Goal: Information Seeking & Learning: Understand process/instructions

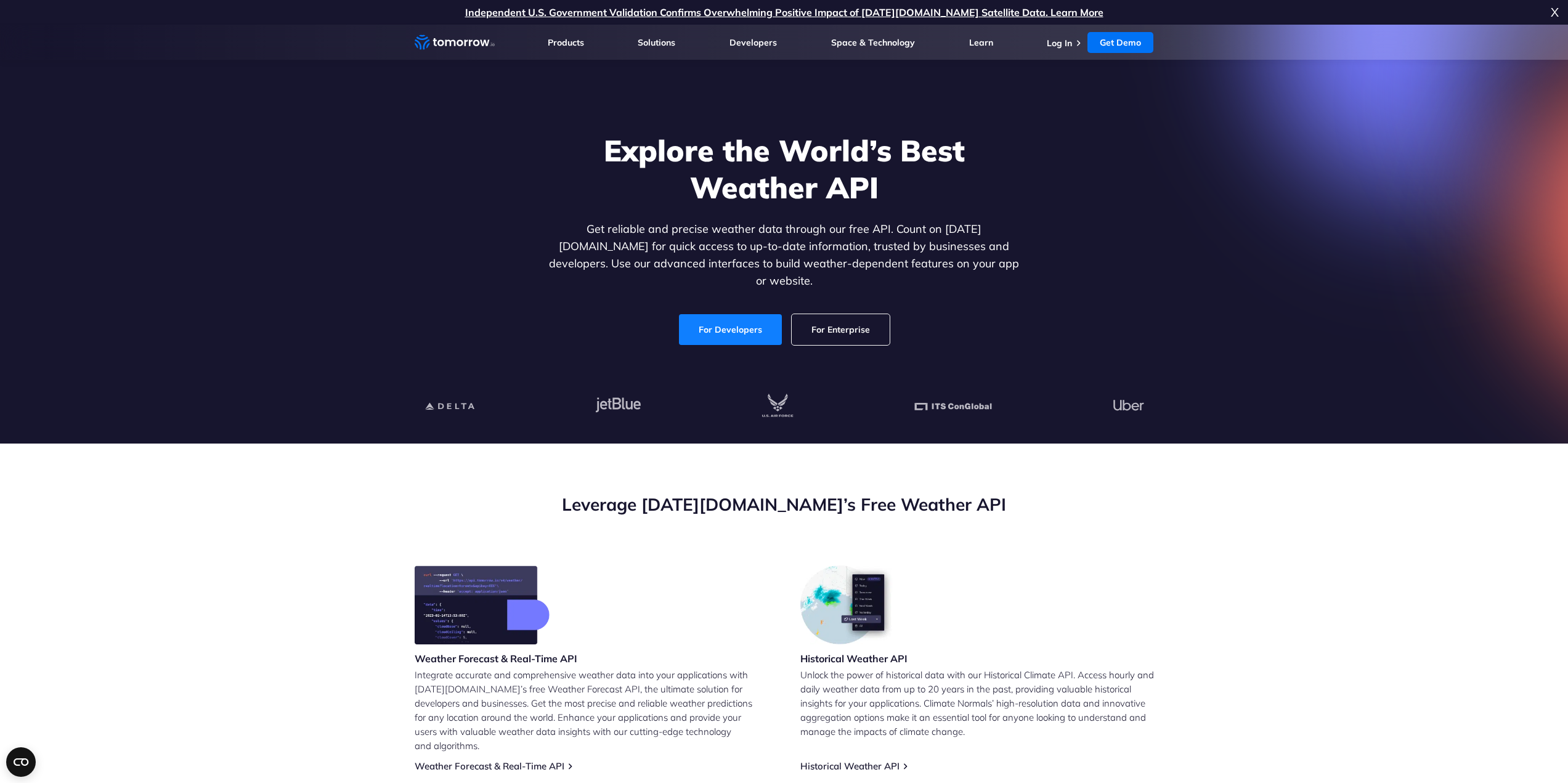
click at [743, 318] on link "For Developers" at bounding box center [730, 329] width 103 height 30
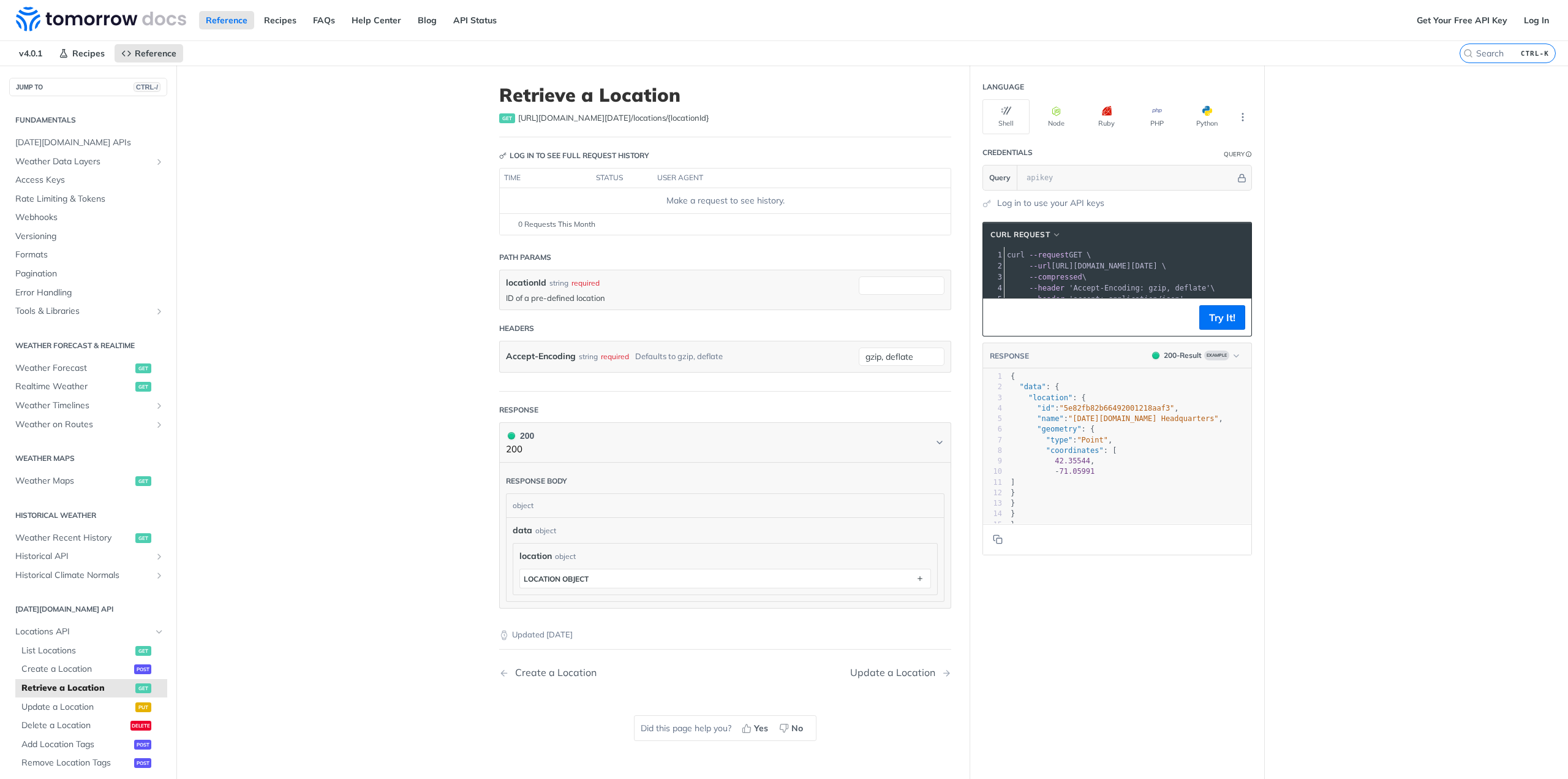
click at [667, 119] on label "{locationId}" at bounding box center [688, 118] width 42 height 10
click at [647, 198] on div "Make a request to see history." at bounding box center [724, 201] width 441 height 13
click at [592, 219] on div "0 Requests This Month" at bounding box center [725, 224] width 439 height 11
click at [680, 198] on div "Make a request to see history." at bounding box center [724, 201] width 441 height 13
drag, startPoint x: 597, startPoint y: 154, endPoint x: 586, endPoint y: 159, distance: 12.1
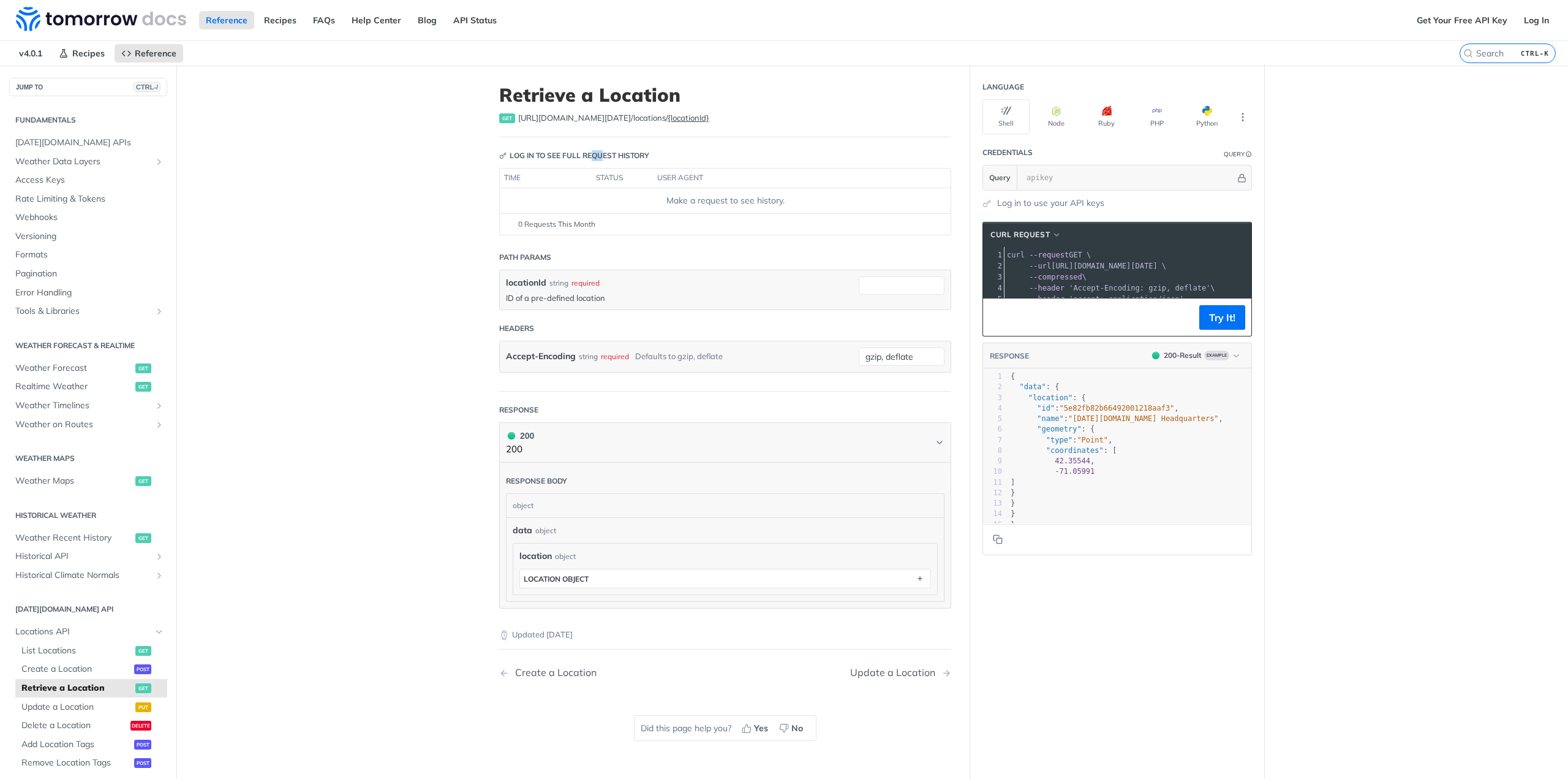
click at [587, 158] on div "Log in to see full request history" at bounding box center [574, 155] width 150 height 11
click at [541, 192] on td "Make a request to see history." at bounding box center [725, 201] width 451 height 25
drag, startPoint x: 582, startPoint y: 279, endPoint x: 654, endPoint y: 284, distance: 72.2
click at [618, 282] on div "locationId string required" at bounding box center [679, 283] width 346 height 13
click at [631, 298] on p "ID of a pre-defined location" at bounding box center [679, 297] width 346 height 11
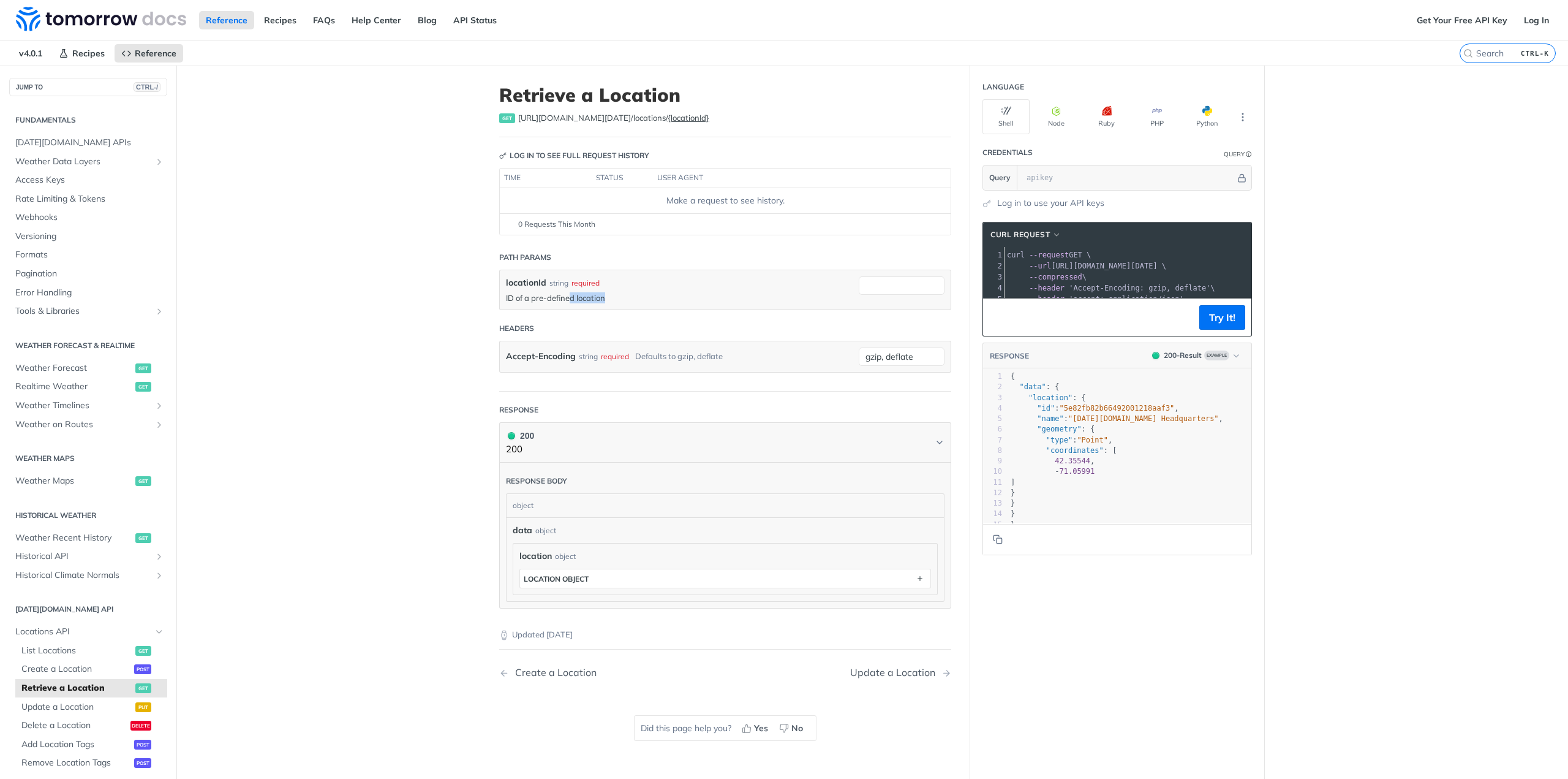
drag, startPoint x: 600, startPoint y: 298, endPoint x: 610, endPoint y: 304, distance: 11.7
click at [607, 304] on div "locationId string required ID of a pre-defined location" at bounding box center [725, 290] width 451 height 39
click at [899, 287] on input "locationId" at bounding box center [901, 285] width 86 height 18
click at [851, 326] on span "type :" at bounding box center [850, 328] width 18 height 12
click at [857, 313] on form "Path Params locationId string required ID of a pre-defined location required ty…" at bounding box center [725, 318] width 452 height 147
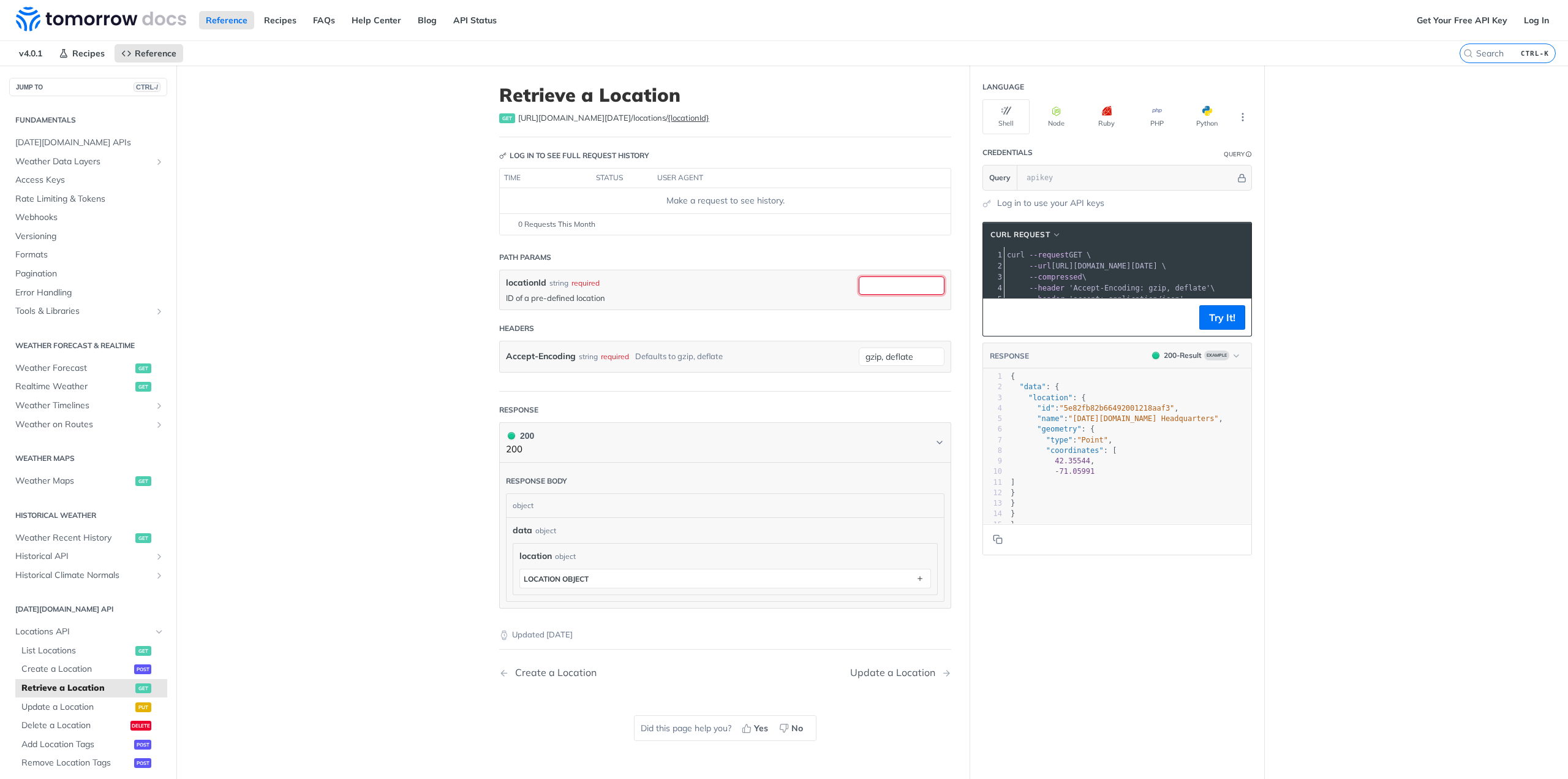
click at [869, 285] on input "locationId" at bounding box center [901, 285] width 86 height 18
click at [864, 308] on div "required" at bounding box center [882, 310] width 118 height 18
click at [877, 280] on input "locationId" at bounding box center [901, 285] width 86 height 18
type input "017381"
click at [855, 309] on div "required" at bounding box center [882, 310] width 118 height 18
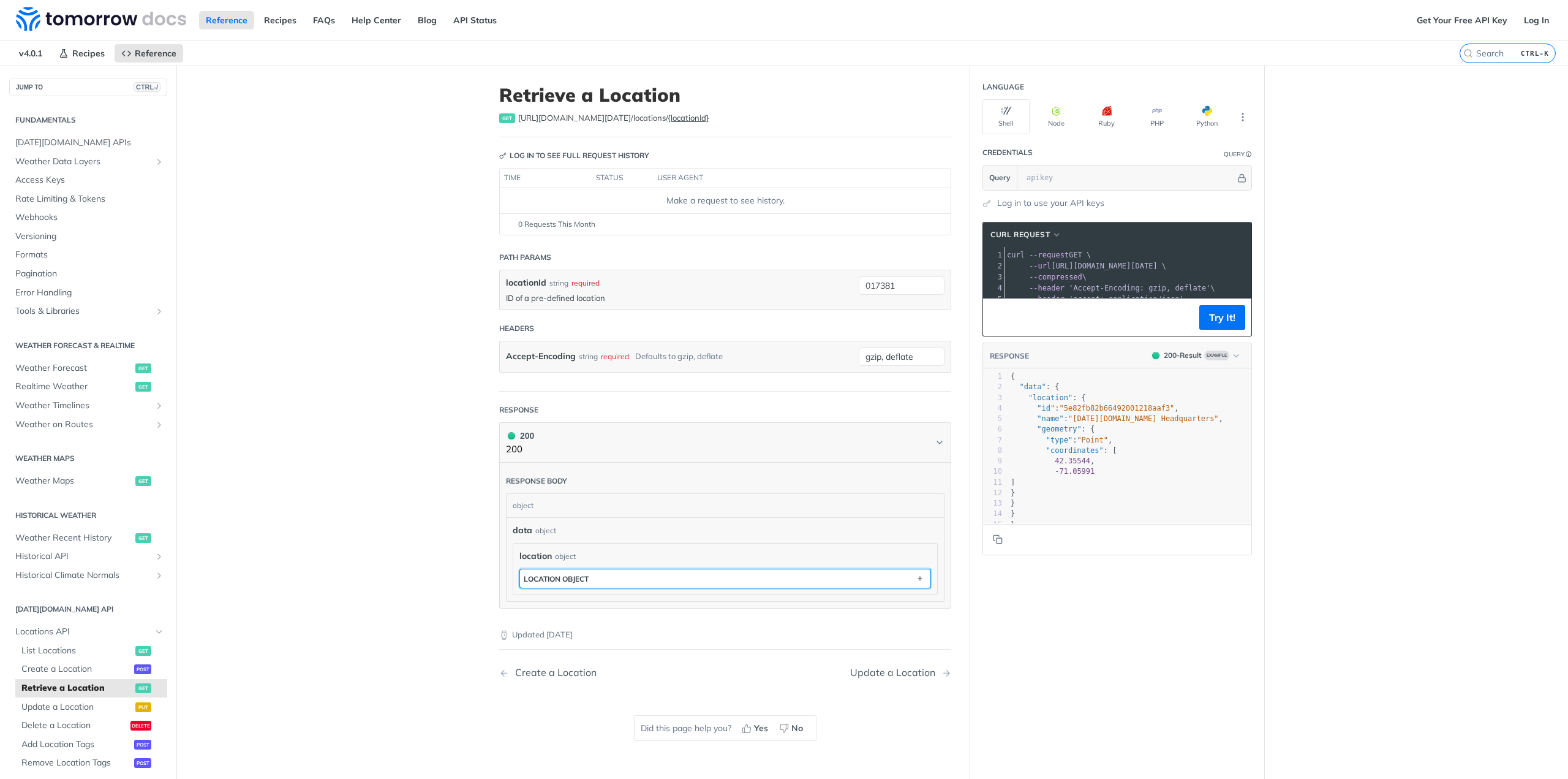
click at [608, 584] on button "location object" at bounding box center [725, 578] width 411 height 18
click at [894, 676] on div "Update a Location" at bounding box center [895, 673] width 91 height 12
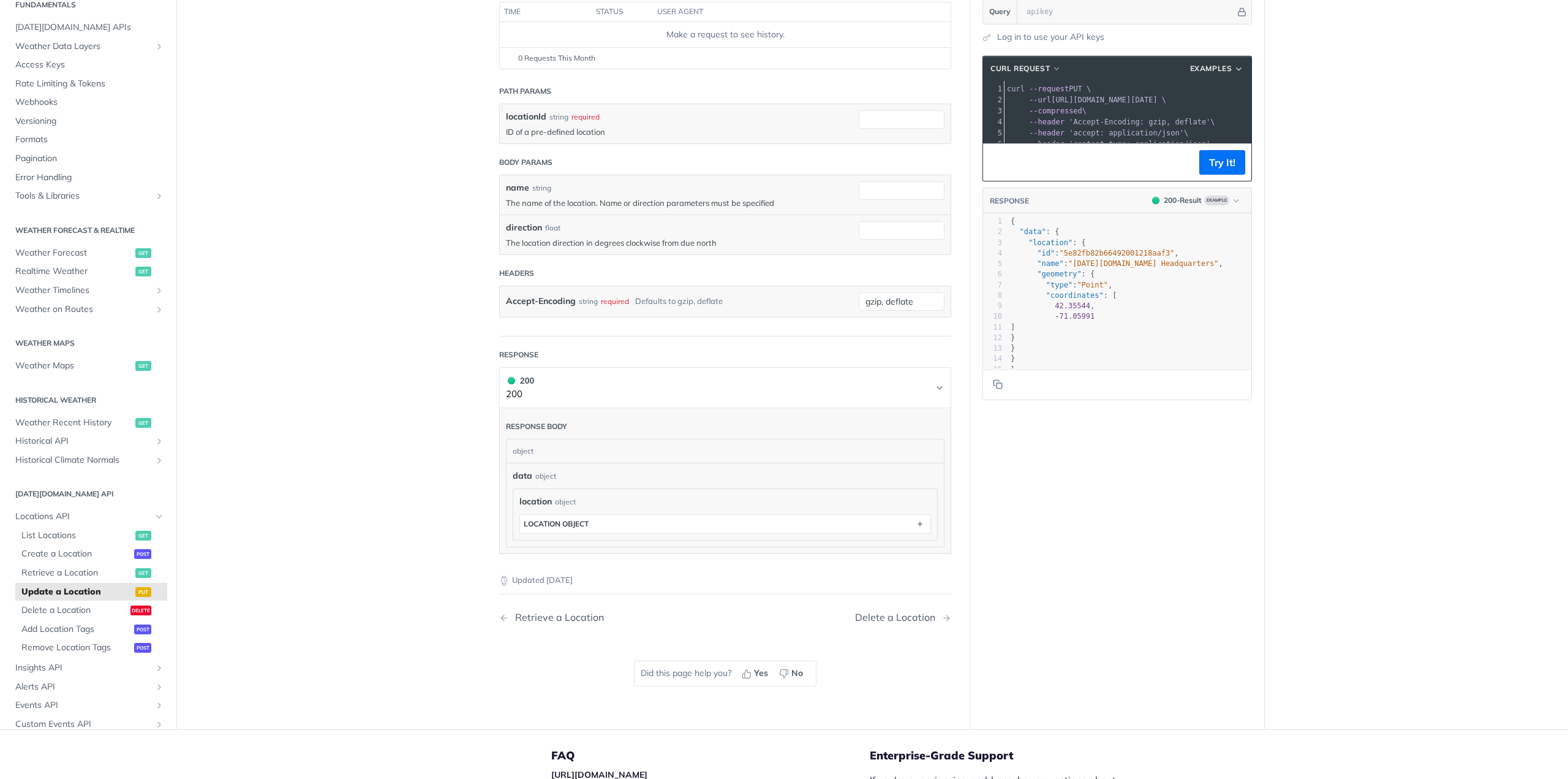
scroll to position [184, 0]
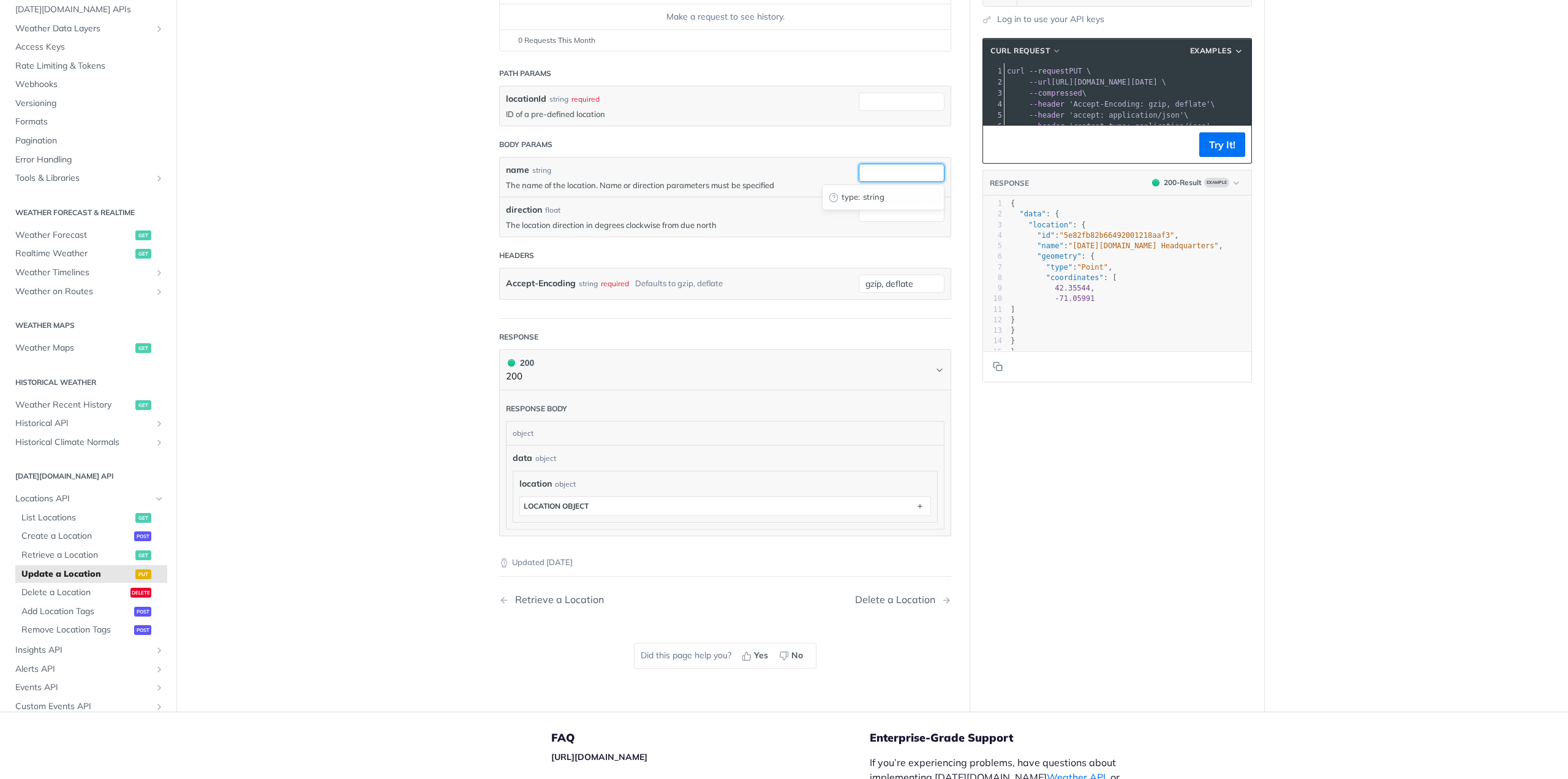
click at [887, 175] on input "name" at bounding box center [901, 173] width 86 height 18
click at [853, 196] on span "type :" at bounding box center [850, 197] width 18 height 12
click at [916, 235] on div "direction float The location direction in degrees clockwise from due north" at bounding box center [725, 216] width 451 height 40
click at [908, 233] on div "direction float The location direction in degrees clockwise from due north" at bounding box center [725, 216] width 451 height 40
click at [48, 559] on span "Retrieve a Location" at bounding box center [77, 555] width 111 height 12
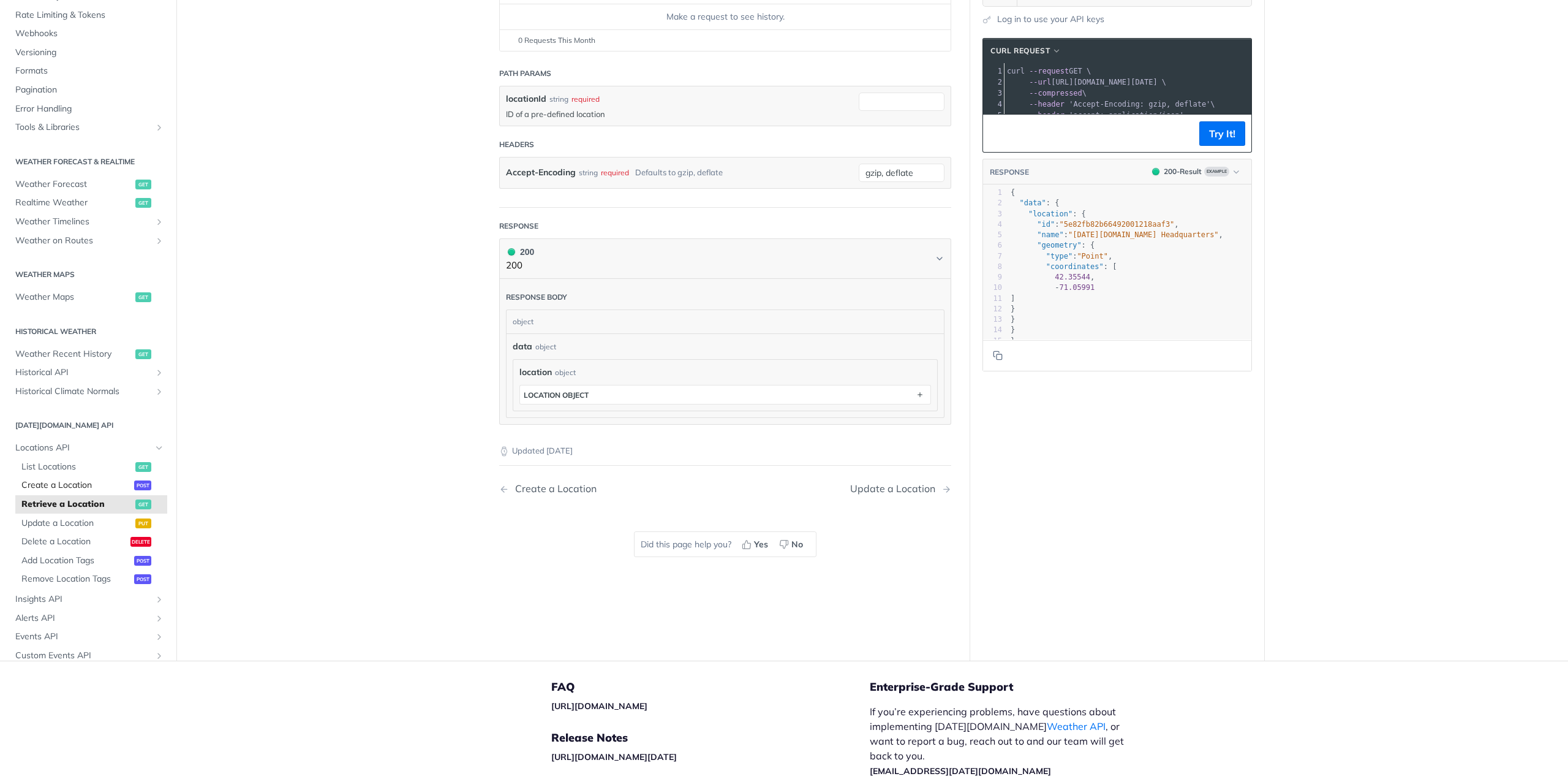
click at [67, 479] on link "Create a Location post" at bounding box center [91, 485] width 152 height 18
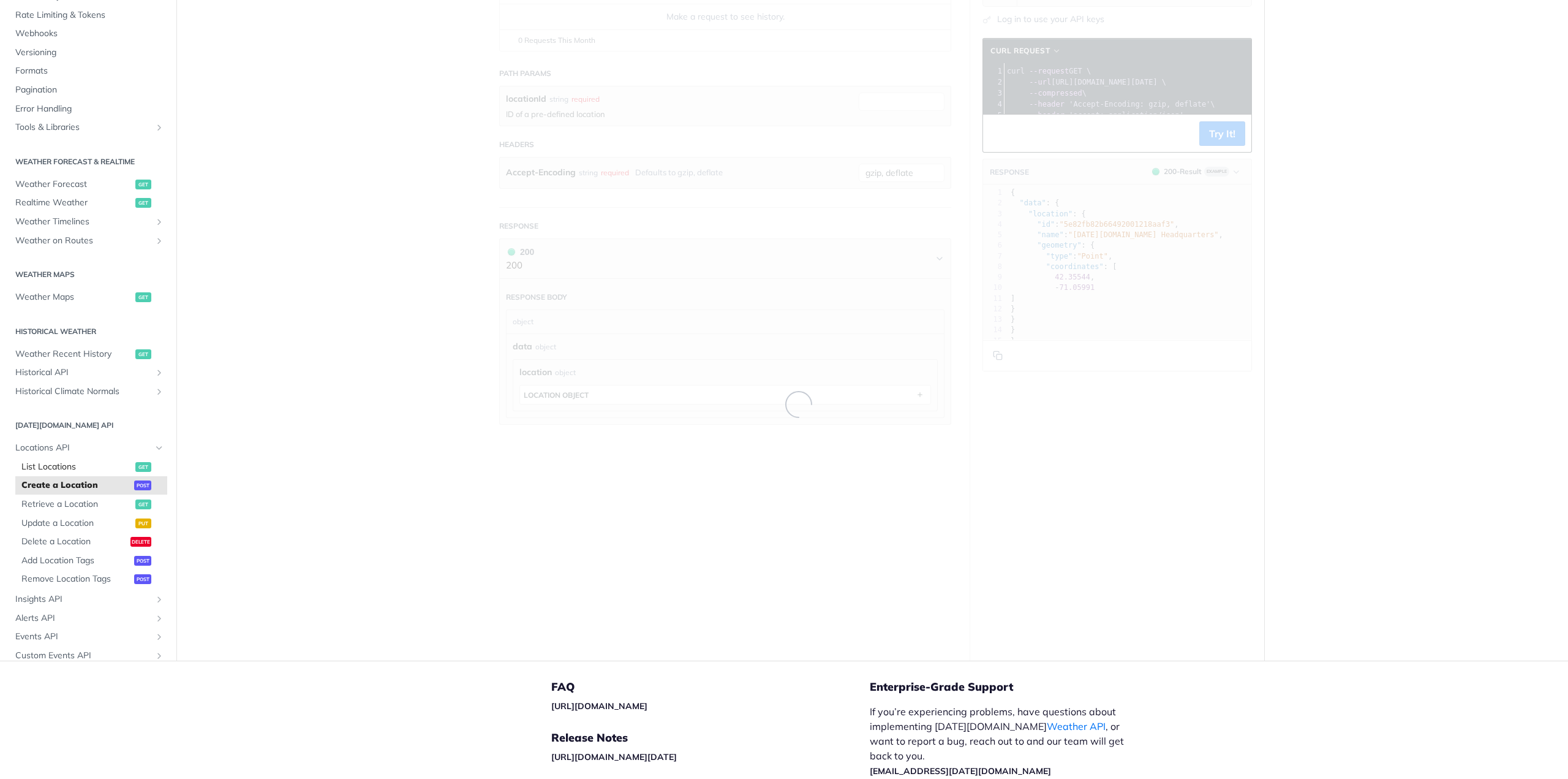
click at [69, 468] on span "List Locations" at bounding box center [77, 466] width 111 height 12
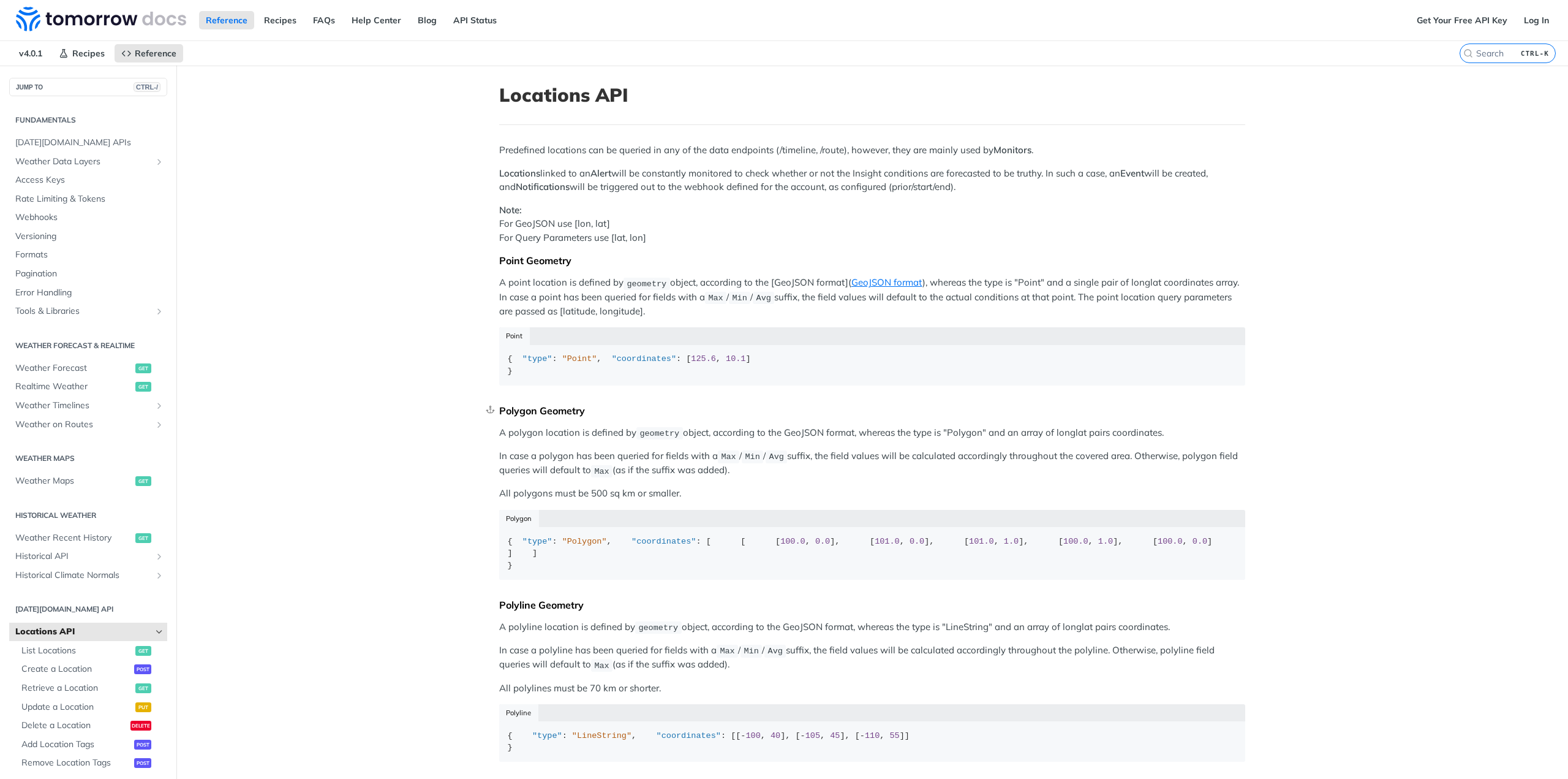
scroll to position [541, 0]
